Goal: Task Accomplishment & Management: Manage account settings

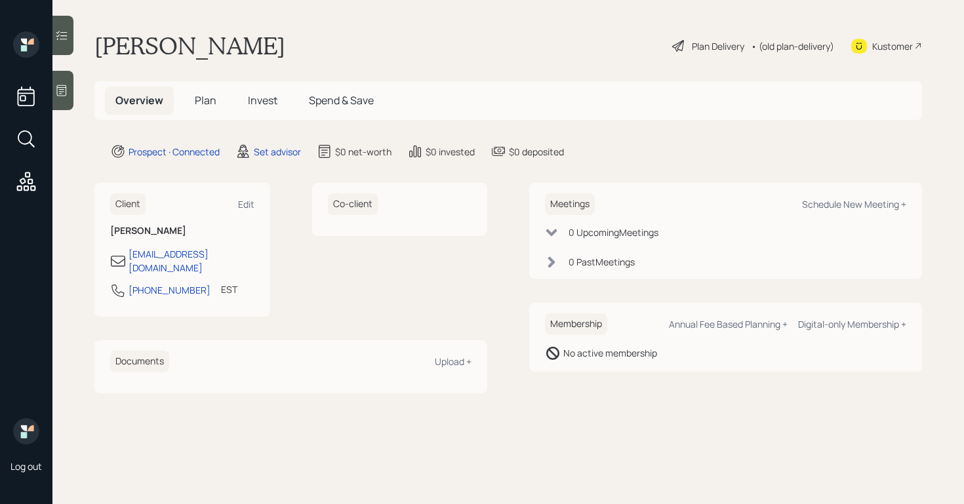
click at [68, 98] on div at bounding box center [62, 90] width 21 height 39
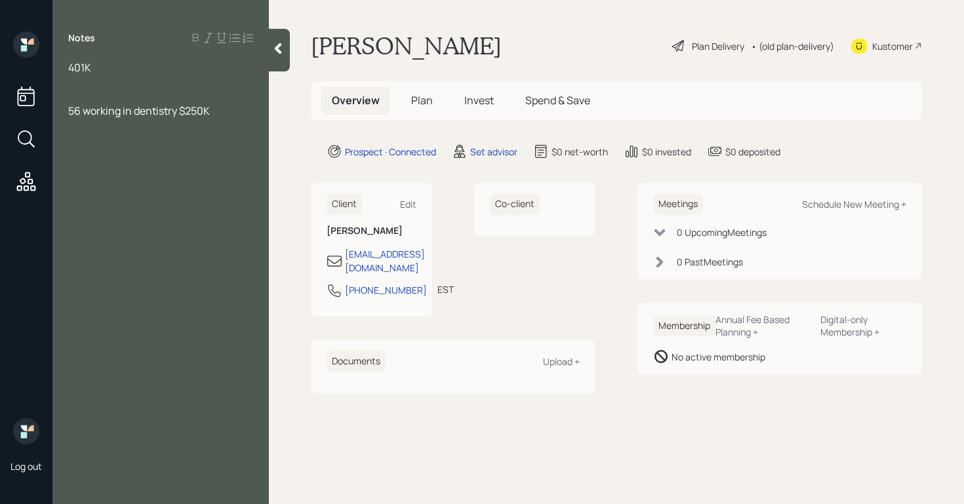
click at [216, 108] on div "56 working in dentistry $250K" at bounding box center [160, 111] width 185 height 14
click at [183, 143] on span "wife not working $2200 income" at bounding box center [143, 139] width 150 height 14
click at [148, 155] on div "wife not working $2200 monthyl income" at bounding box center [160, 146] width 185 height 29
click at [102, 68] on div "401K" at bounding box center [160, 67] width 185 height 14
click at [120, 182] on div "401K" at bounding box center [160, 183] width 185 height 14
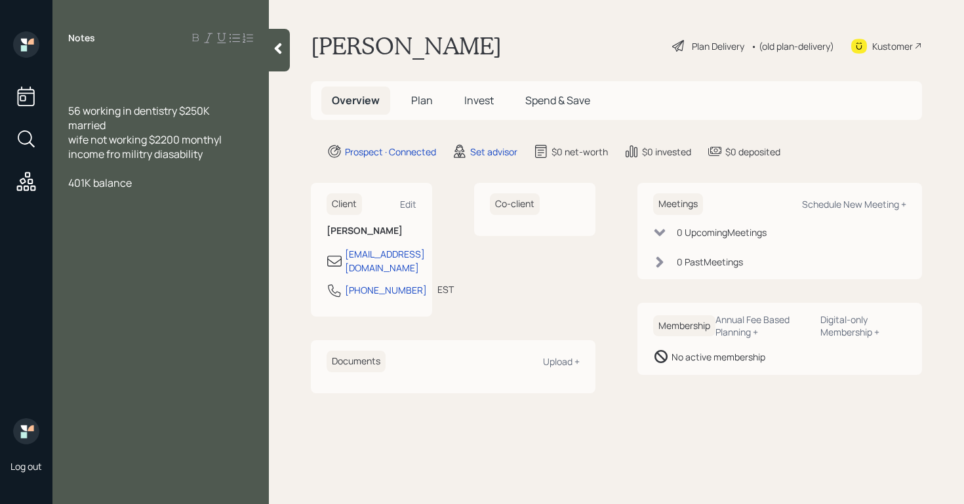
click at [70, 182] on span "401K balance" at bounding box center [100, 183] width 64 height 14
click at [189, 180] on div "sevral 401K balance" at bounding box center [160, 183] width 185 height 14
click at [222, 187] on div "several 401K's totaling $100K" at bounding box center [160, 183] width 185 height 14
click at [128, 196] on div "T IRA" at bounding box center [160, 197] width 185 height 14
click at [127, 211] on div "Roth 30K" at bounding box center [160, 212] width 185 height 14
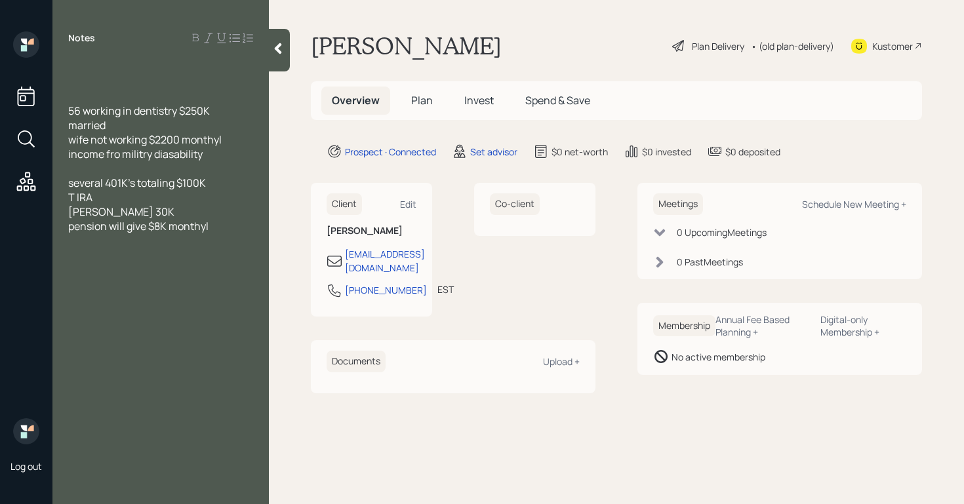
click at [93, 213] on span "Roth 30K" at bounding box center [121, 212] width 106 height 14
click at [108, 216] on div "30K" at bounding box center [160, 212] width 185 height 14
click at [94, 199] on span "T IRA 100K" at bounding box center [93, 197] width 50 height 14
click at [76, 201] on span "T IRA's combined 100K" at bounding box center [121, 197] width 106 height 14
click at [226, 207] on div "pension will give $8K monthyl" at bounding box center [160, 212] width 185 height 14
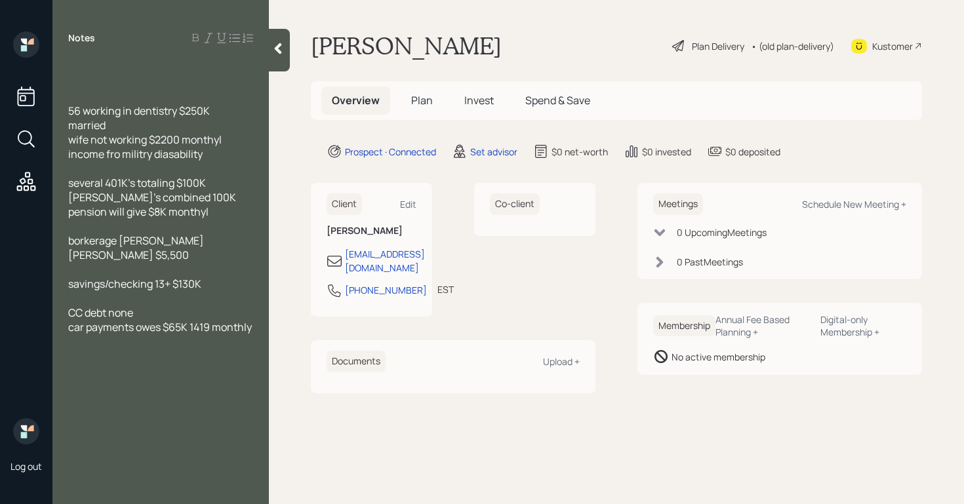
click at [78, 334] on div at bounding box center [160, 341] width 185 height 14
click at [71, 98] on div at bounding box center [160, 96] width 185 height 14
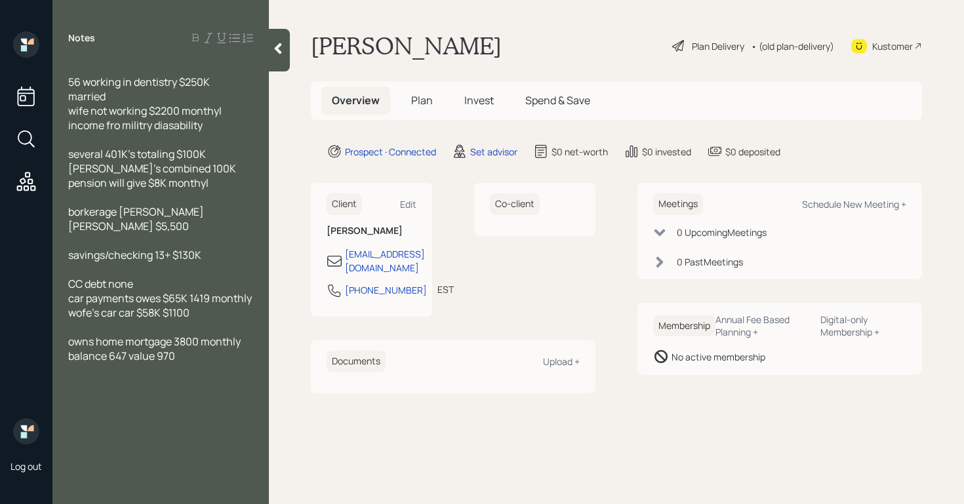
click at [199, 363] on div at bounding box center [160, 370] width 185 height 14
click at [74, 435] on div at bounding box center [160, 442] width 185 height 14
click at [158, 417] on div "- travel not extravagant only wek at a time (fishing)" at bounding box center [160, 421] width 185 height 29
click at [899, 202] on div "Schedule New Meeting +" at bounding box center [854, 204] width 104 height 12
select select "round-robin"
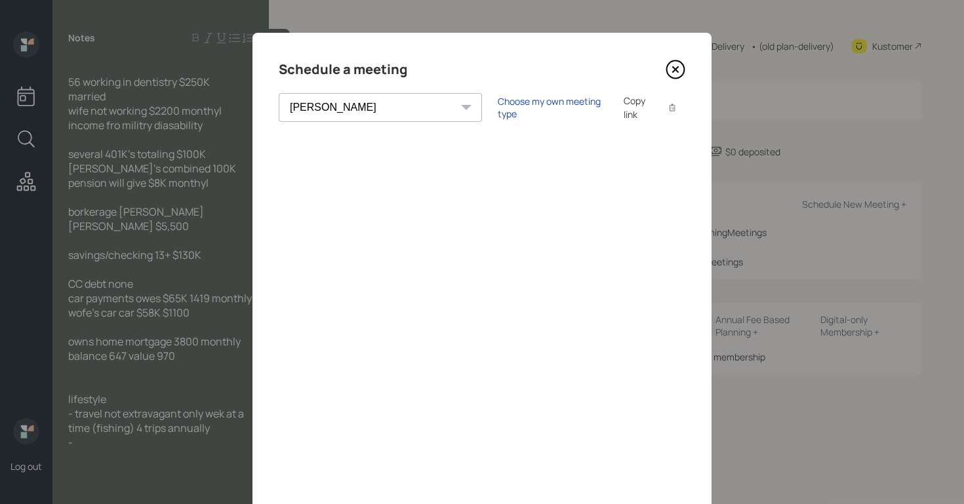
click at [682, 67] on icon at bounding box center [676, 70] width 20 height 20
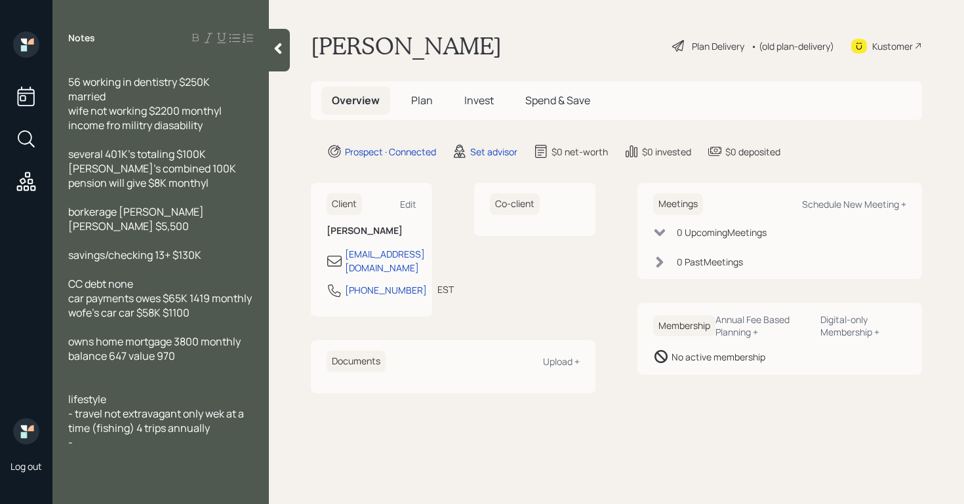
click at [70, 83] on span "56 working in dentistry $250K" at bounding box center [139, 82] width 142 height 14
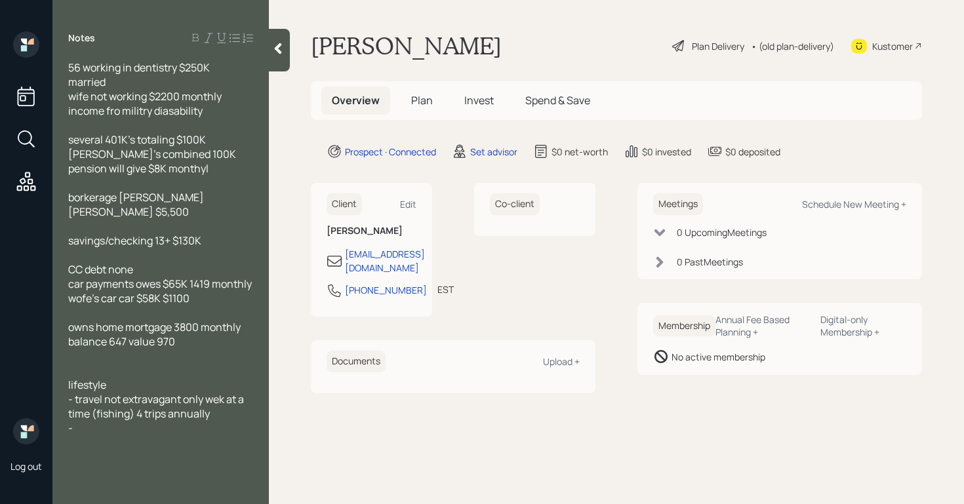
click at [148, 96] on span "wife not working $2200 monthly income fro militry diasability" at bounding box center [145, 103] width 155 height 29
click at [68, 140] on div "56 working in dentistry $250K married wife not working get $2200 monthly income…" at bounding box center [160, 269] width 216 height 418
click at [102, 157] on span "T roth IRA's combined 100K" at bounding box center [152, 154] width 168 height 14
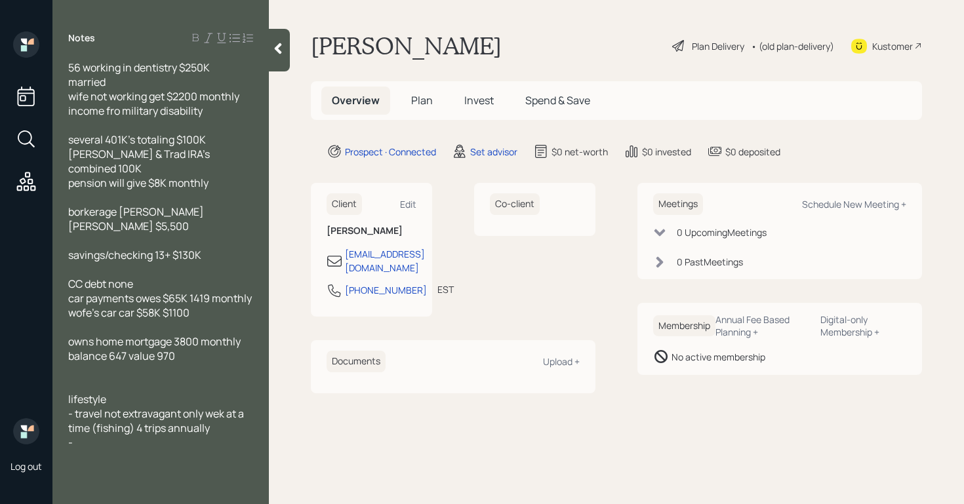
click at [169, 176] on span "pension will give $8K monthly" at bounding box center [138, 183] width 140 height 14
click at [150, 176] on span "pension will give $8K monthly" at bounding box center [138, 183] width 140 height 14
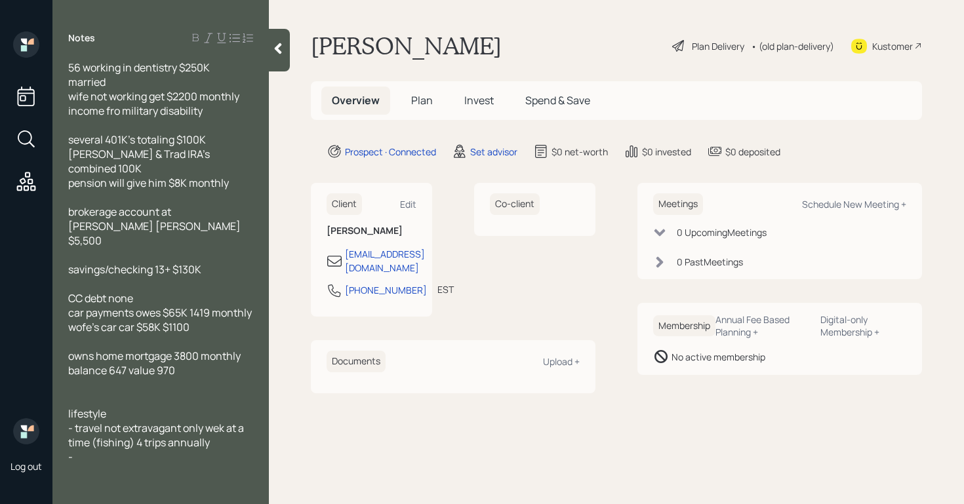
click at [190, 207] on div "brokerage account at morgan stanley $5,500" at bounding box center [160, 226] width 185 height 43
click at [190, 205] on div "brokerage account at morgan stanley $5,500" at bounding box center [160, 226] width 185 height 43
click at [190, 205] on span "brokerage account at morgan stanley $5,500" at bounding box center [155, 226] width 174 height 43
click at [199, 207] on div "brokerage account at morgan stanley $5,500" at bounding box center [160, 226] width 185 height 43
click at [243, 205] on span "brokerage account at morgan stanley $5,500" at bounding box center [155, 226] width 174 height 43
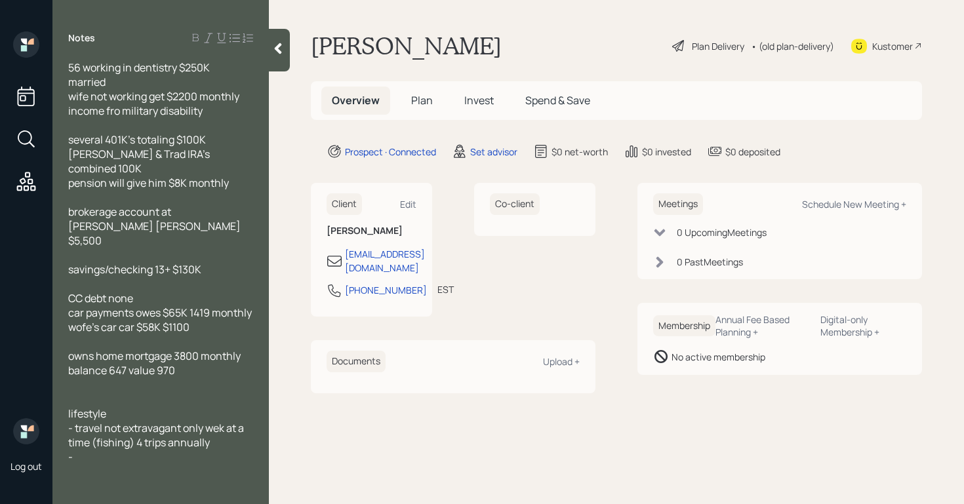
click at [128, 213] on div "brokerage account at morgan stanley $5,500" at bounding box center [160, 226] width 185 height 43
click at [71, 262] on span "savings/checking 13+ $130K" at bounding box center [134, 269] width 133 height 14
click at [155, 262] on span "savings/checking 13+ $130K" at bounding box center [134, 269] width 133 height 14
click at [236, 262] on span "savings/checking balances 13+ $130K" at bounding box center [157, 269] width 179 height 14
click at [191, 306] on span "car payments owes $65K 1419 monthly" at bounding box center [160, 313] width 184 height 14
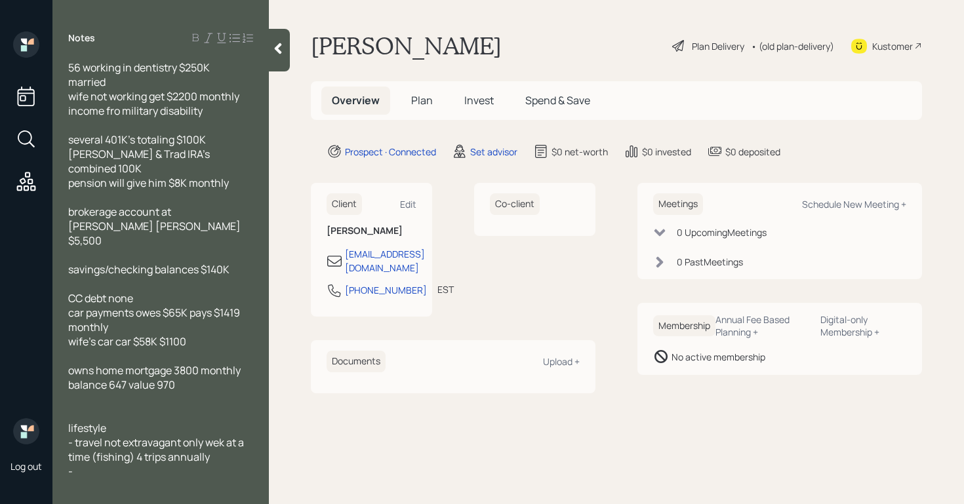
click at [117, 334] on span "wife's car car $58K $1100" at bounding box center [127, 341] width 118 height 14
click at [118, 334] on span "wife's car $58K $1100" at bounding box center [118, 341] width 100 height 14
click at [169, 334] on span "wife's car owes $58K $1100" at bounding box center [131, 341] width 127 height 14
click at [238, 334] on div "wife's car owes $58K pays $1100" at bounding box center [160, 341] width 185 height 14
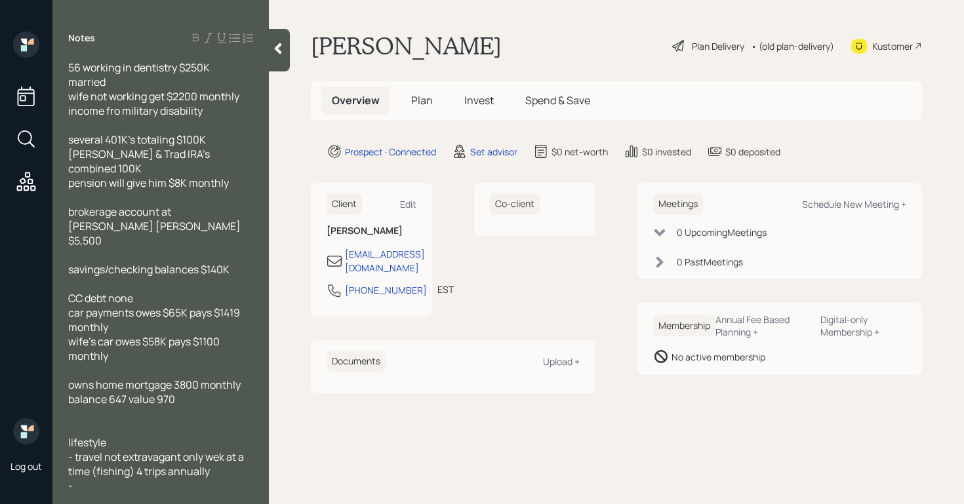
click at [176, 378] on span "owns home mortgage 3800 monthly balance 647 value 970" at bounding box center [155, 392] width 174 height 29
click at [111, 378] on span "owns home mortgage $3800 monthly balance 647 value 970" at bounding box center [158, 392] width 180 height 29
click at [170, 378] on span "owns home mortgage $3800 monthly balance $647K value 970" at bounding box center [158, 392] width 180 height 29
click at [67, 413] on div "56 working in dentistry $250K married wife not working get $2200 monthly income…" at bounding box center [160, 274] width 216 height 428
click at [68, 435] on span "lifestyle" at bounding box center [87, 442] width 38 height 14
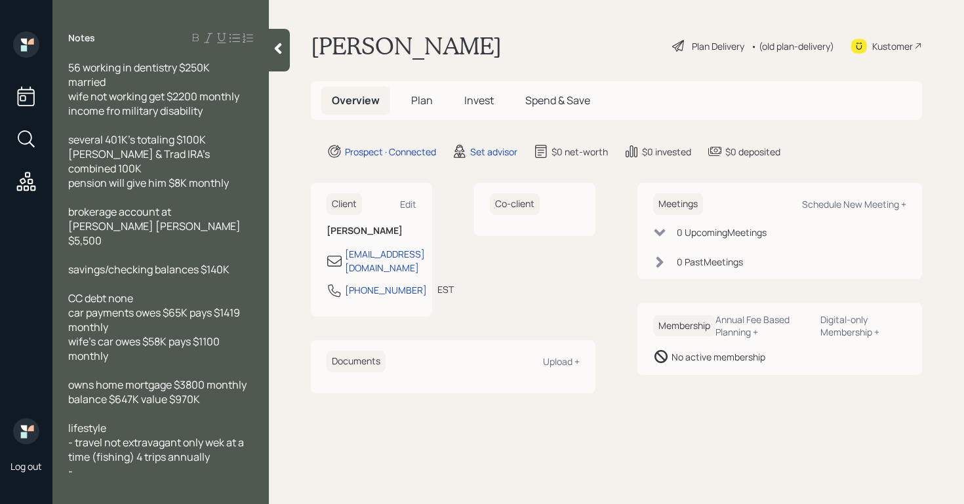
click at [207, 435] on span "- travel not extravagant only wek at a time (fishing) 4 trips annually" at bounding box center [157, 449] width 178 height 29
click at [224, 435] on span "- travel not extravagant only 1 wek at a time (fishing) 4 trips annually" at bounding box center [160, 449] width 184 height 29
click at [143, 435] on span "- travel not extravagant only 1 wee k at a time (fishing) 4 trips annually" at bounding box center [160, 449] width 184 height 29
click at [112, 479] on div at bounding box center [160, 486] width 185 height 14
click at [70, 68] on span "56 working in dentistry $250K" at bounding box center [139, 67] width 142 height 14
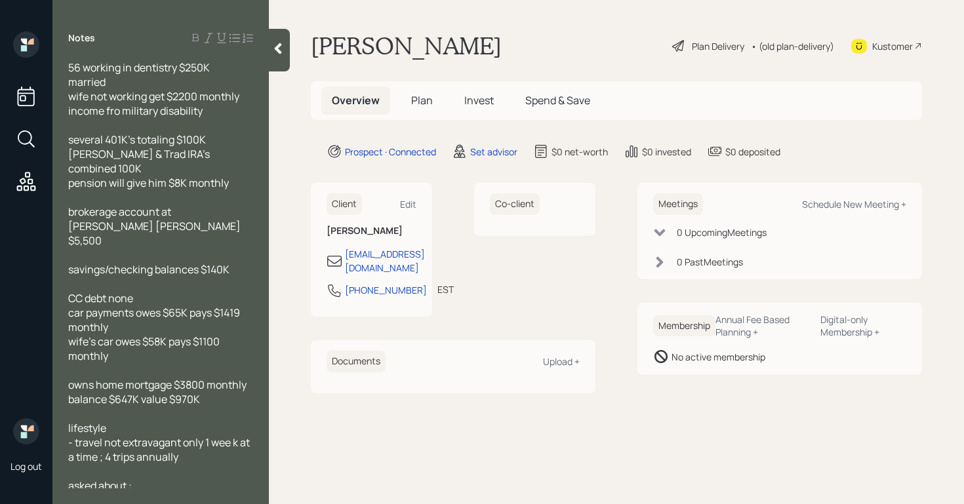
click at [67, 100] on div "56 working in dentistry $250K married wife not working get $2200 monthly income…" at bounding box center [160, 274] width 216 height 428
click at [68, 99] on span "wife not working get $2200 monthly income fro military disability" at bounding box center [154, 103] width 173 height 29
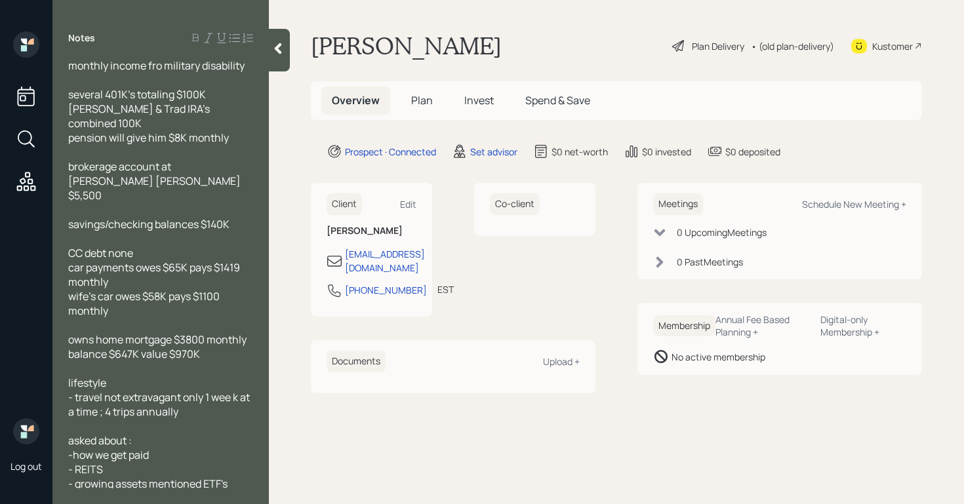
scroll to position [33, 0]
click at [70, 244] on span "CC debt none" at bounding box center [100, 251] width 65 height 14
click at [163, 244] on div "no CC debt none" at bounding box center [160, 251] width 185 height 14
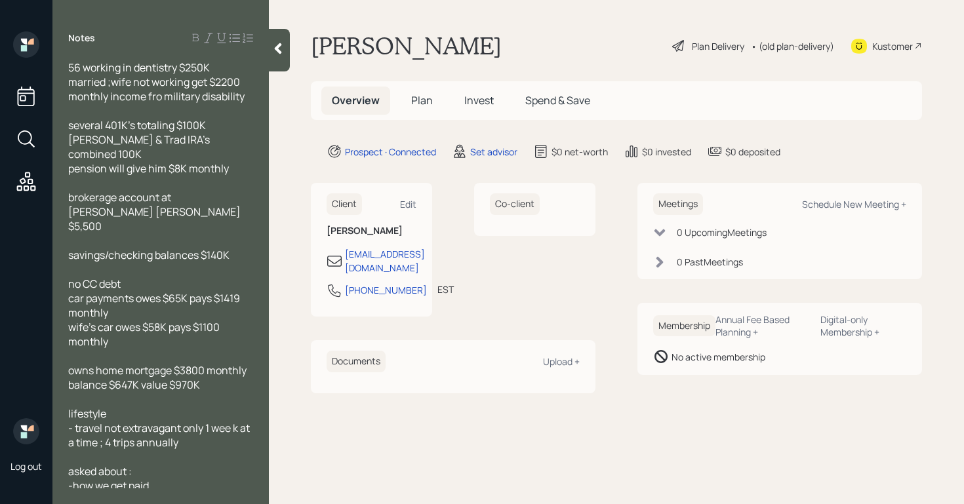
click at [280, 49] on icon at bounding box center [277, 48] width 13 height 13
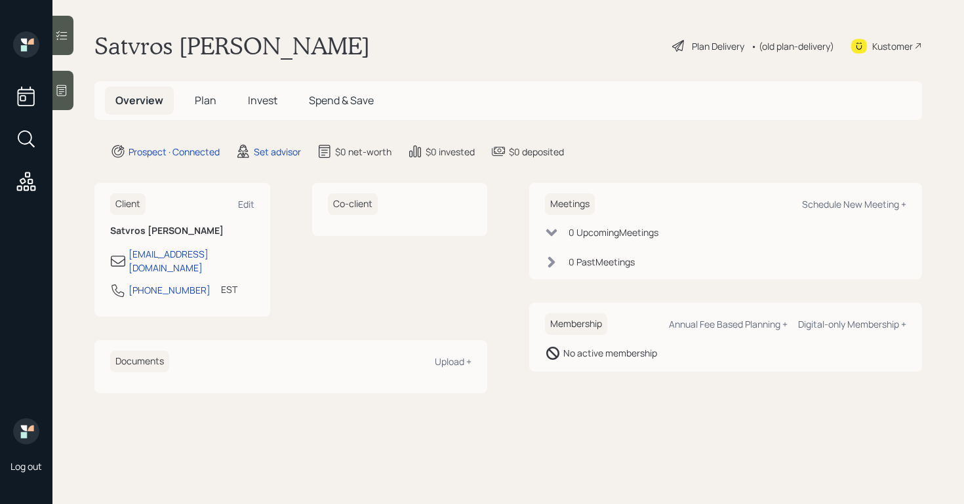
click at [73, 96] on div at bounding box center [62, 90] width 21 height 39
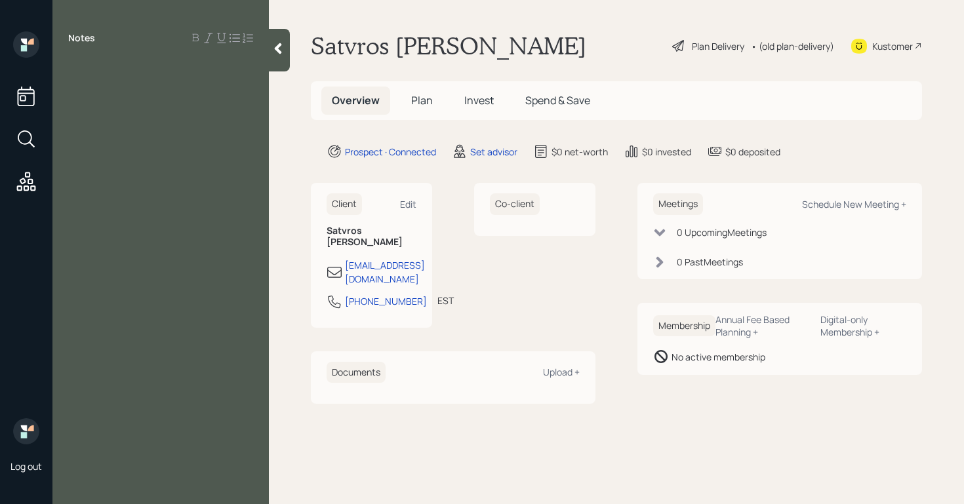
click at [283, 42] on icon at bounding box center [277, 48] width 13 height 13
